Goal: Information Seeking & Learning: Compare options

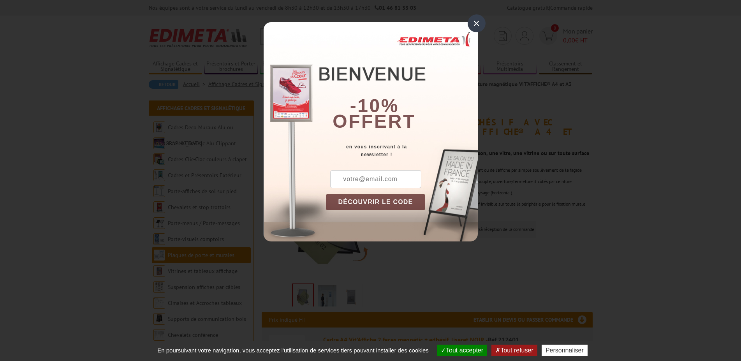
click at [475, 23] on div "×" at bounding box center [477, 23] width 18 height 18
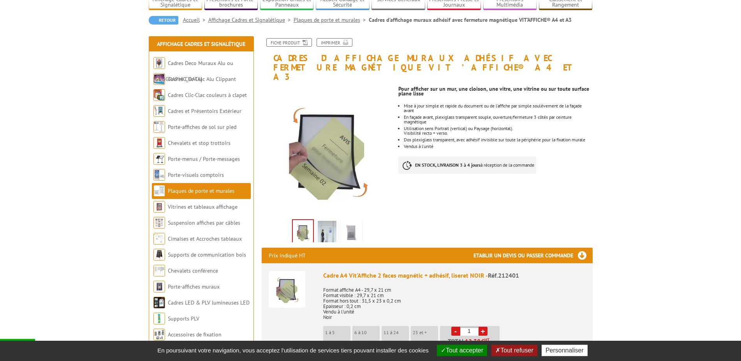
scroll to position [79, 0]
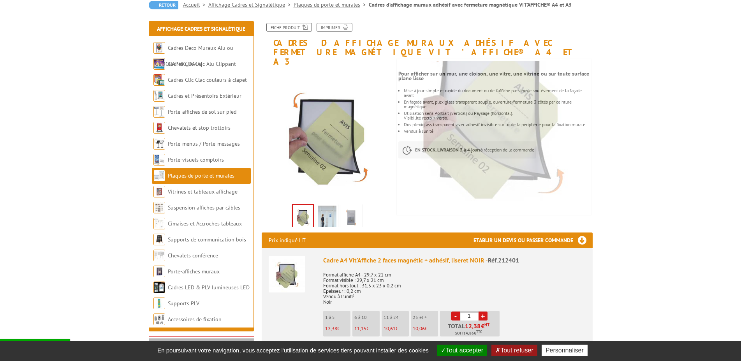
click at [330, 210] on img at bounding box center [327, 218] width 19 height 24
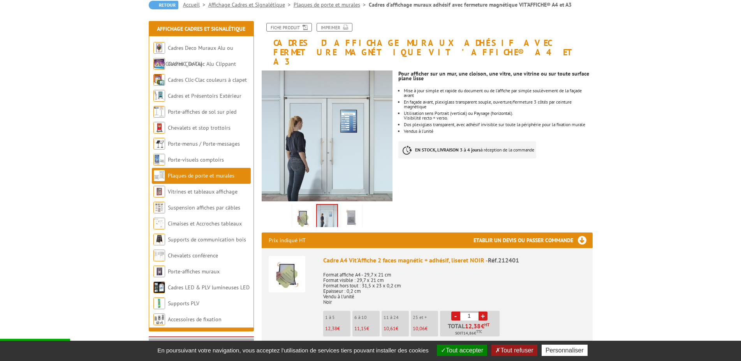
click at [354, 209] on img at bounding box center [351, 218] width 19 height 24
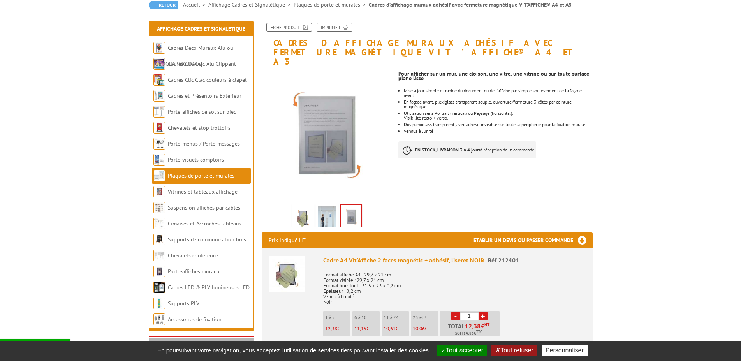
click at [330, 209] on img at bounding box center [327, 218] width 19 height 24
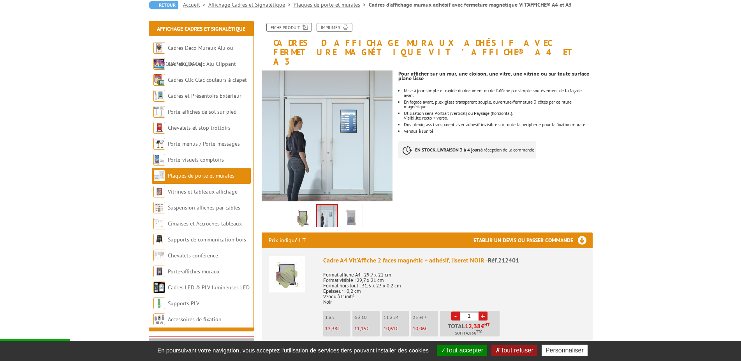
click at [307, 207] on img at bounding box center [303, 218] width 19 height 24
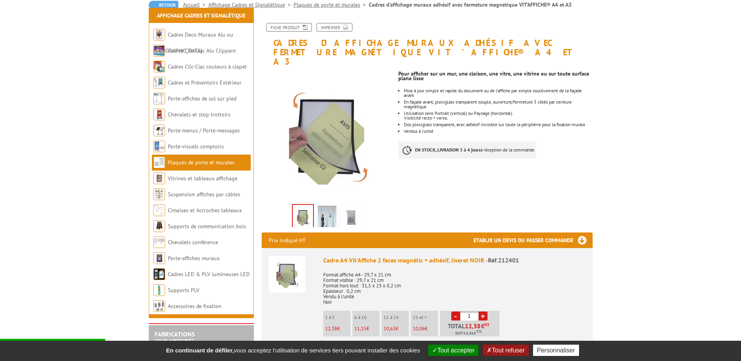
scroll to position [199, 0]
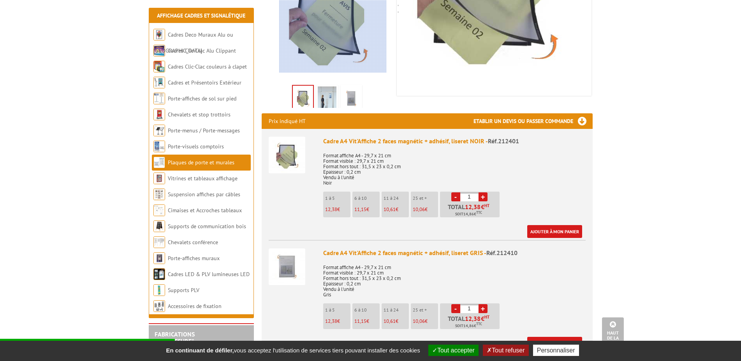
click at [333, 43] on div at bounding box center [333, 30] width 108 height 86
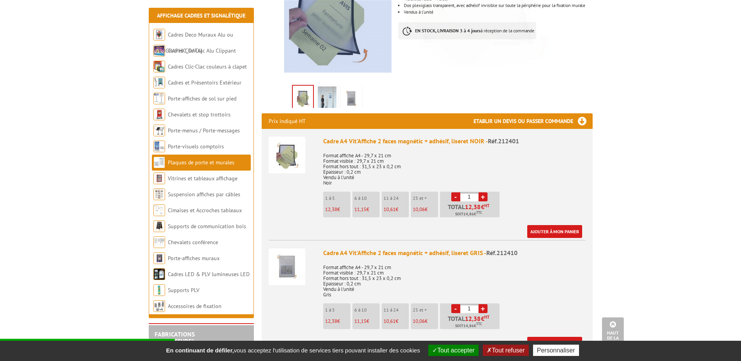
click at [338, 39] on div at bounding box center [338, 30] width 108 height 86
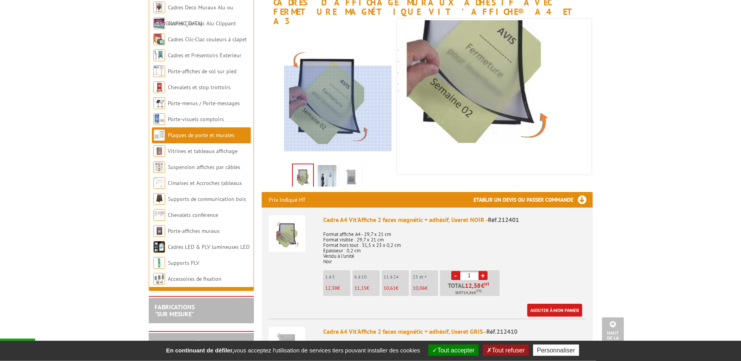
scroll to position [40, 0]
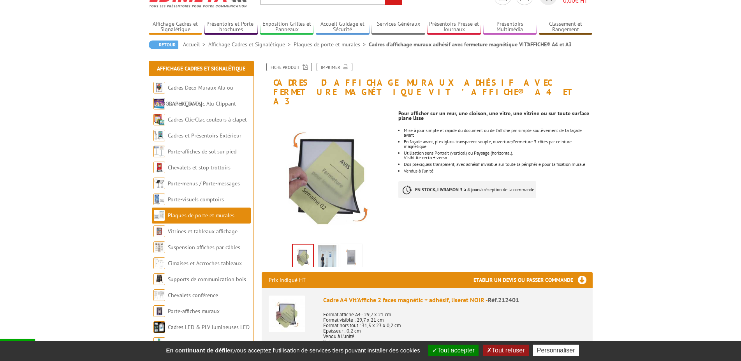
click at [330, 249] on img at bounding box center [327, 257] width 19 height 24
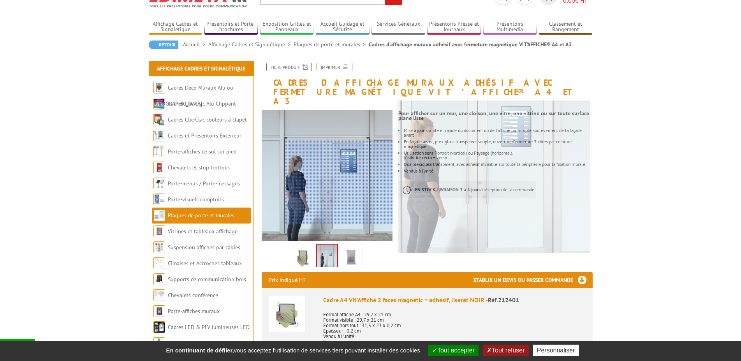
click at [349, 182] on div at bounding box center [340, 182] width 108 height 86
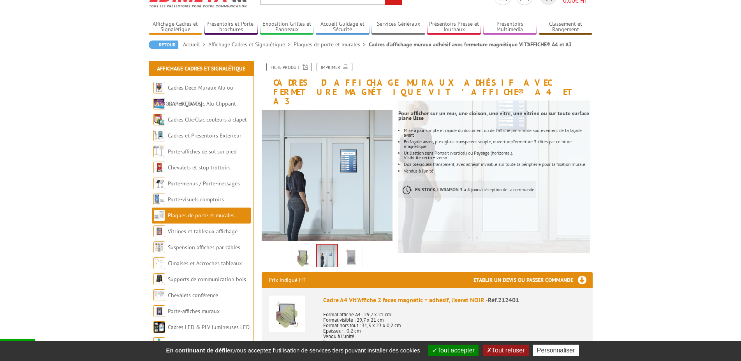
click at [351, 251] on img at bounding box center [351, 257] width 19 height 24
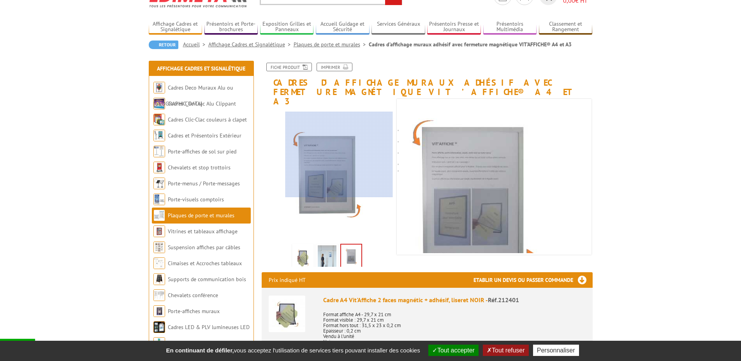
drag, startPoint x: 345, startPoint y: 226, endPoint x: 343, endPoint y: 155, distance: 70.9
click at [343, 155] on div at bounding box center [340, 155] width 108 height 86
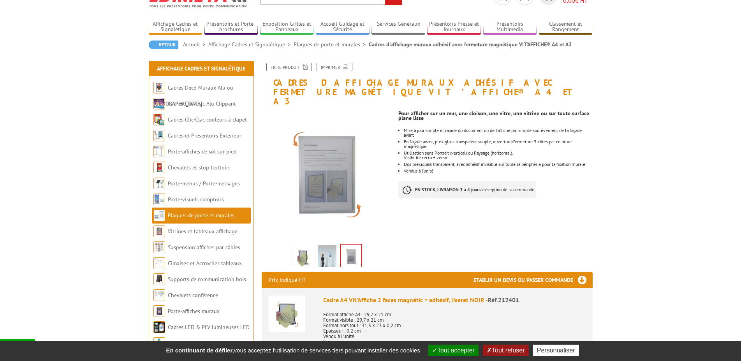
click at [330, 249] on img at bounding box center [327, 257] width 19 height 24
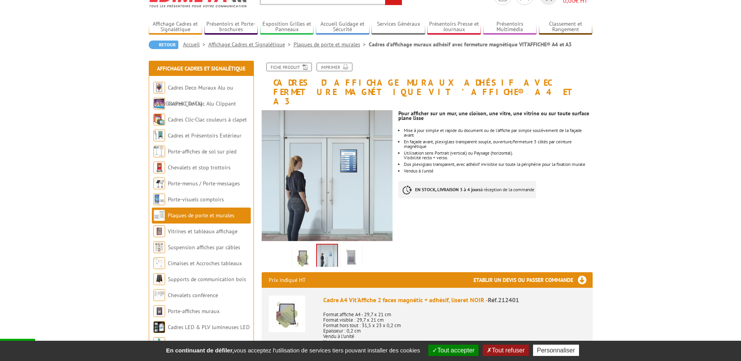
click at [302, 248] on img at bounding box center [303, 257] width 19 height 24
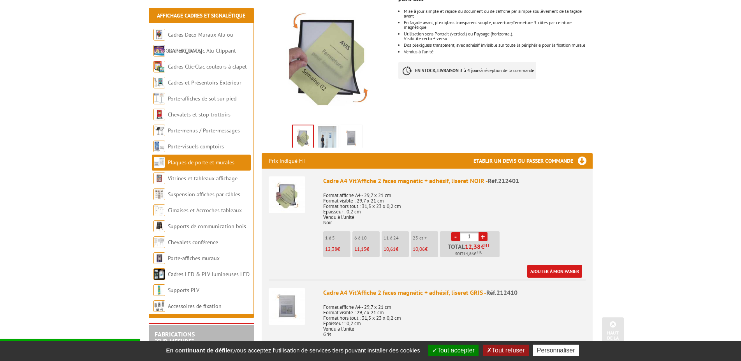
scroll to position [0, 0]
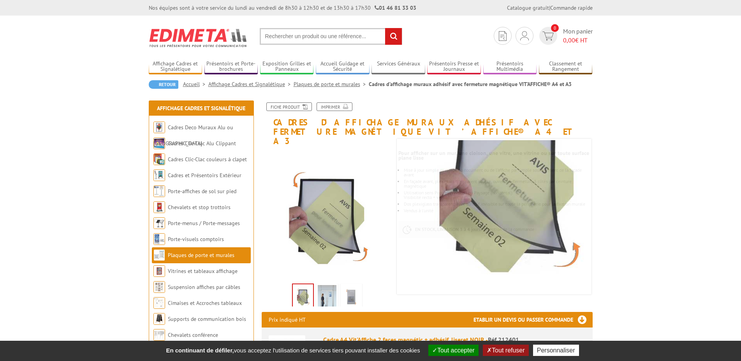
click at [326, 294] on img at bounding box center [327, 297] width 19 height 24
